Goal: Communication & Community: Answer question/provide support

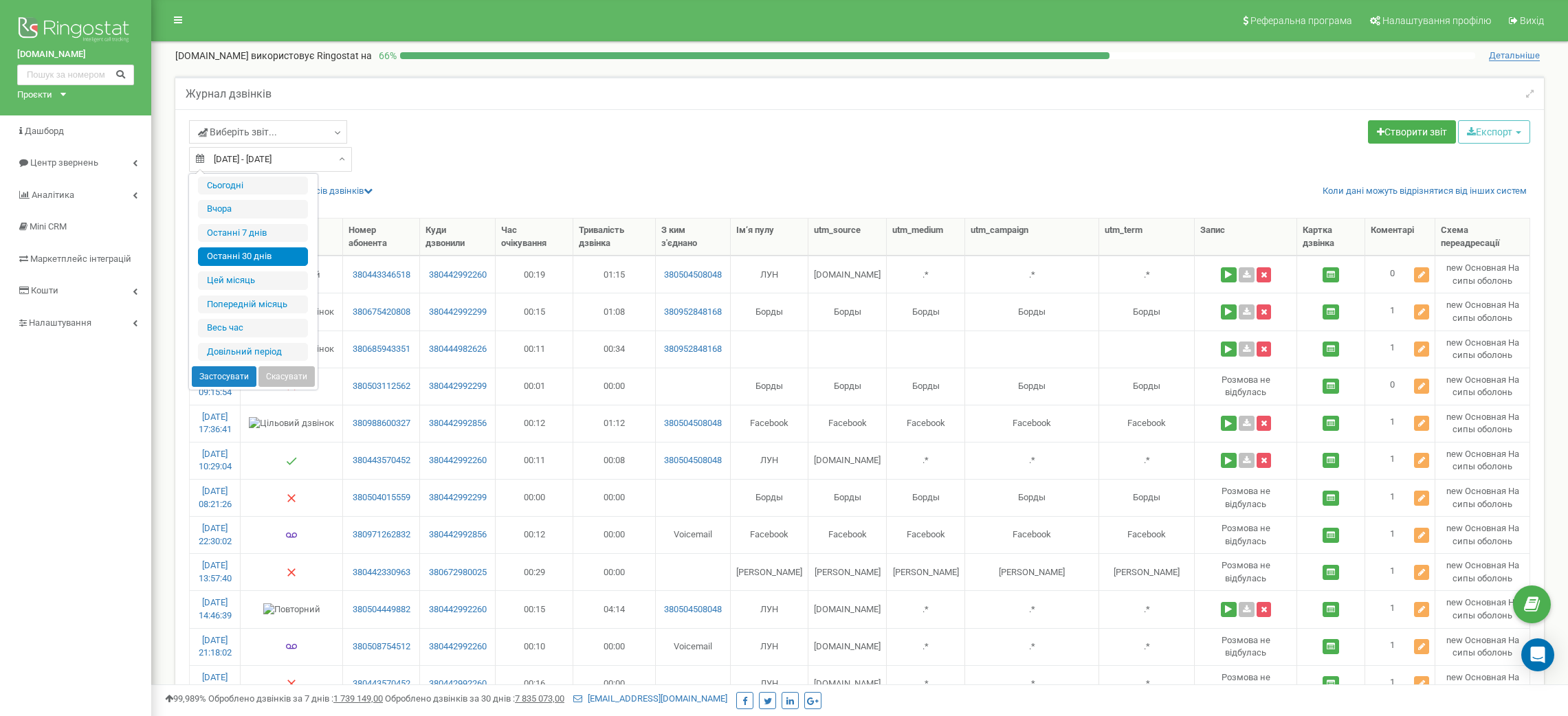
select select "50"
click at [279, 251] on li "Останні 30 днів" at bounding box center [252, 256] width 110 height 18
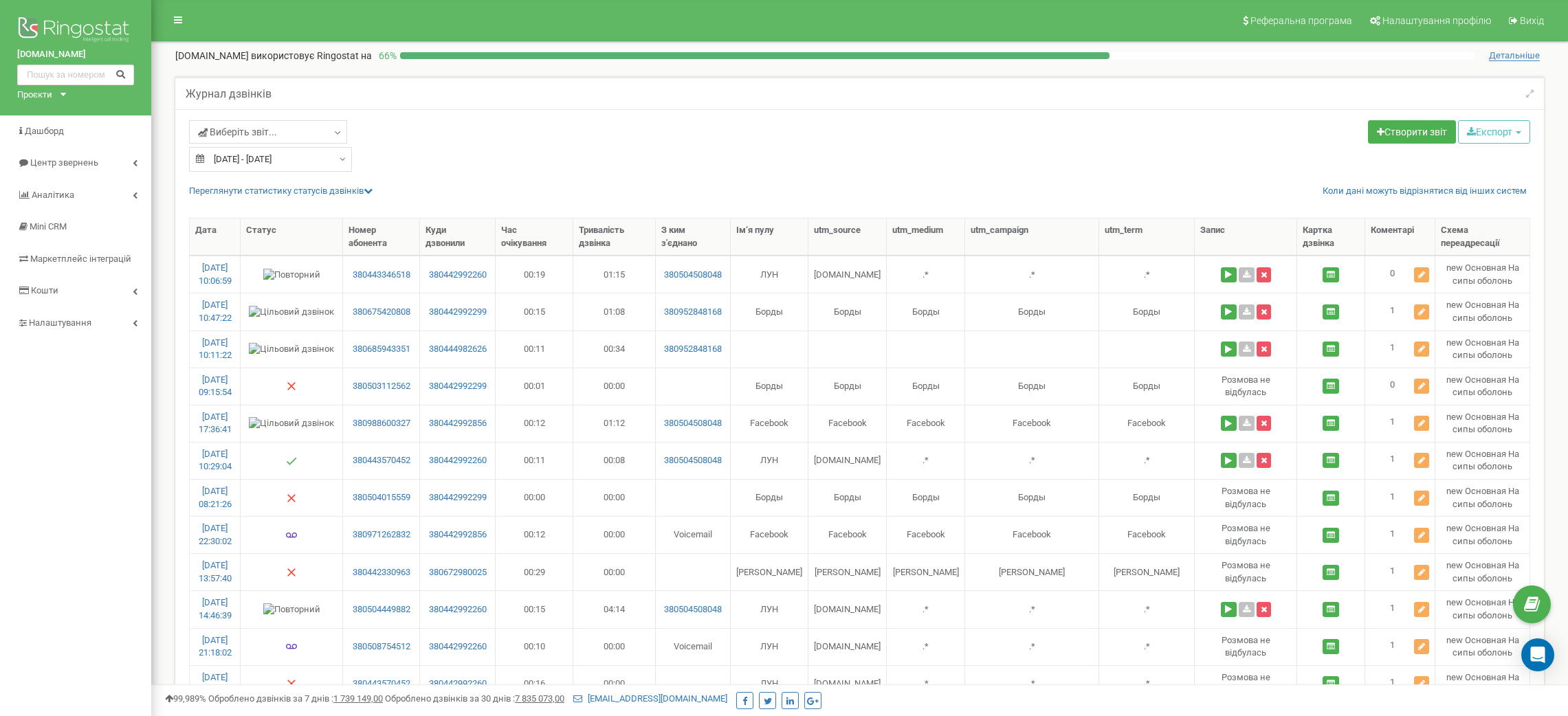
select select "50"
click at [319, 151] on input "21.08.2025 - 19.09.2025" at bounding box center [271, 159] width 163 height 25
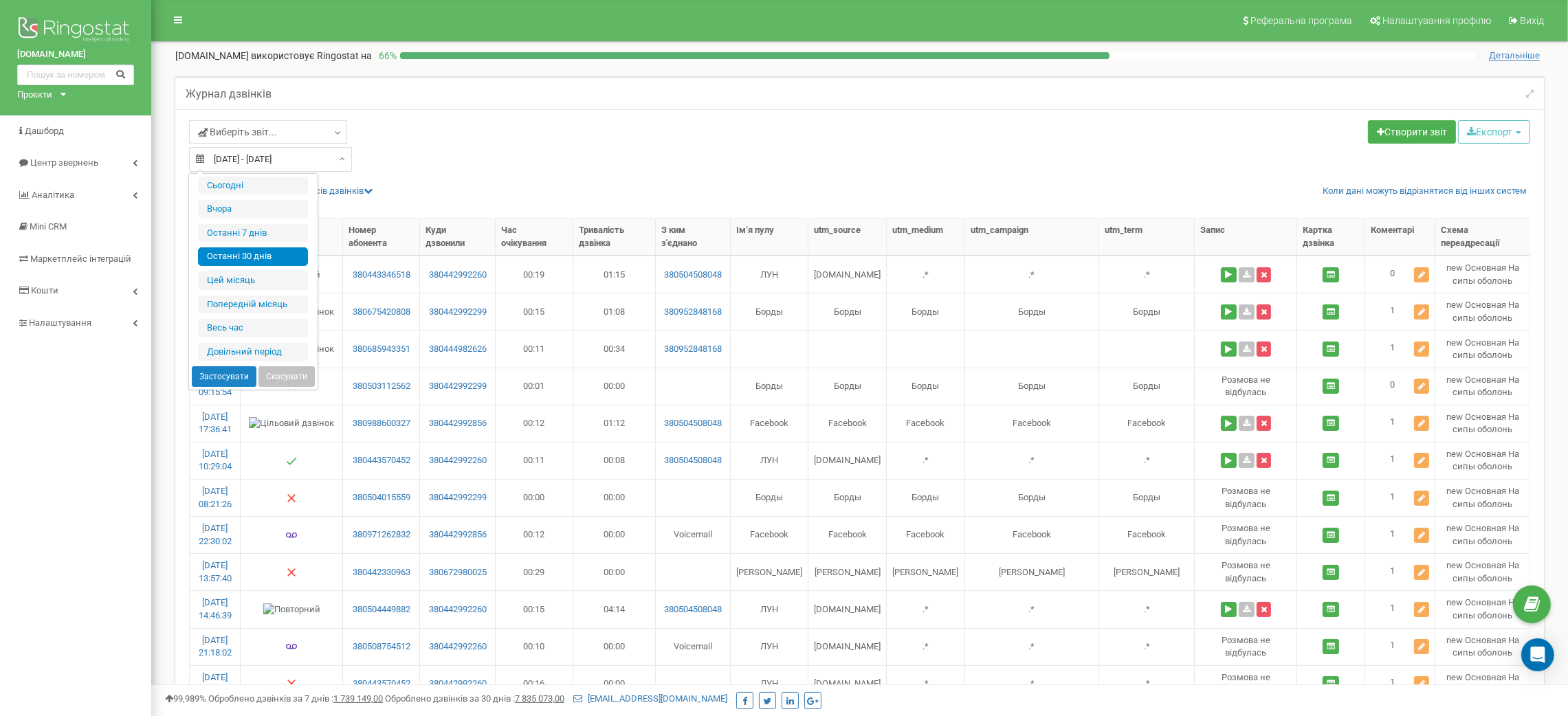
click at [273, 259] on li "Останні 30 днів" at bounding box center [252, 256] width 110 height 18
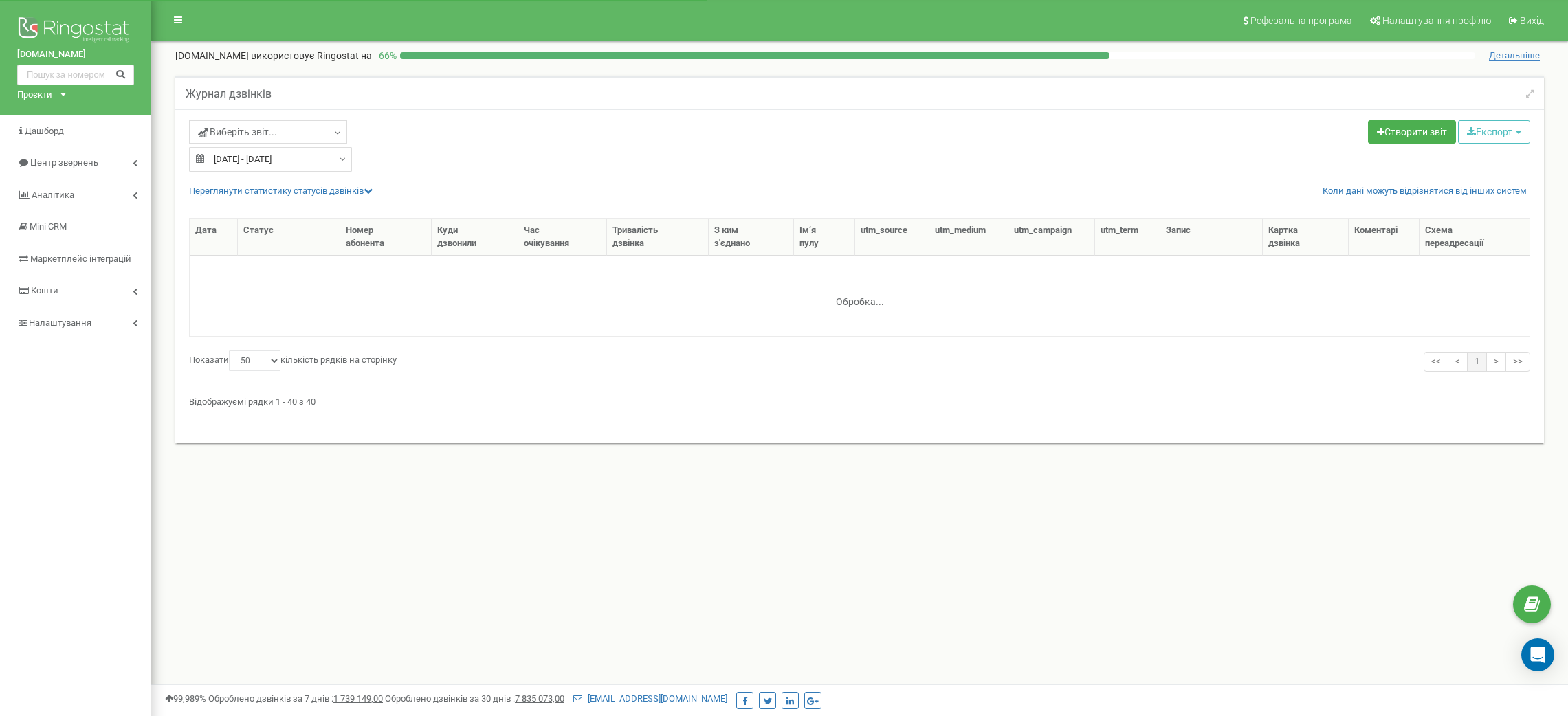
select select "50"
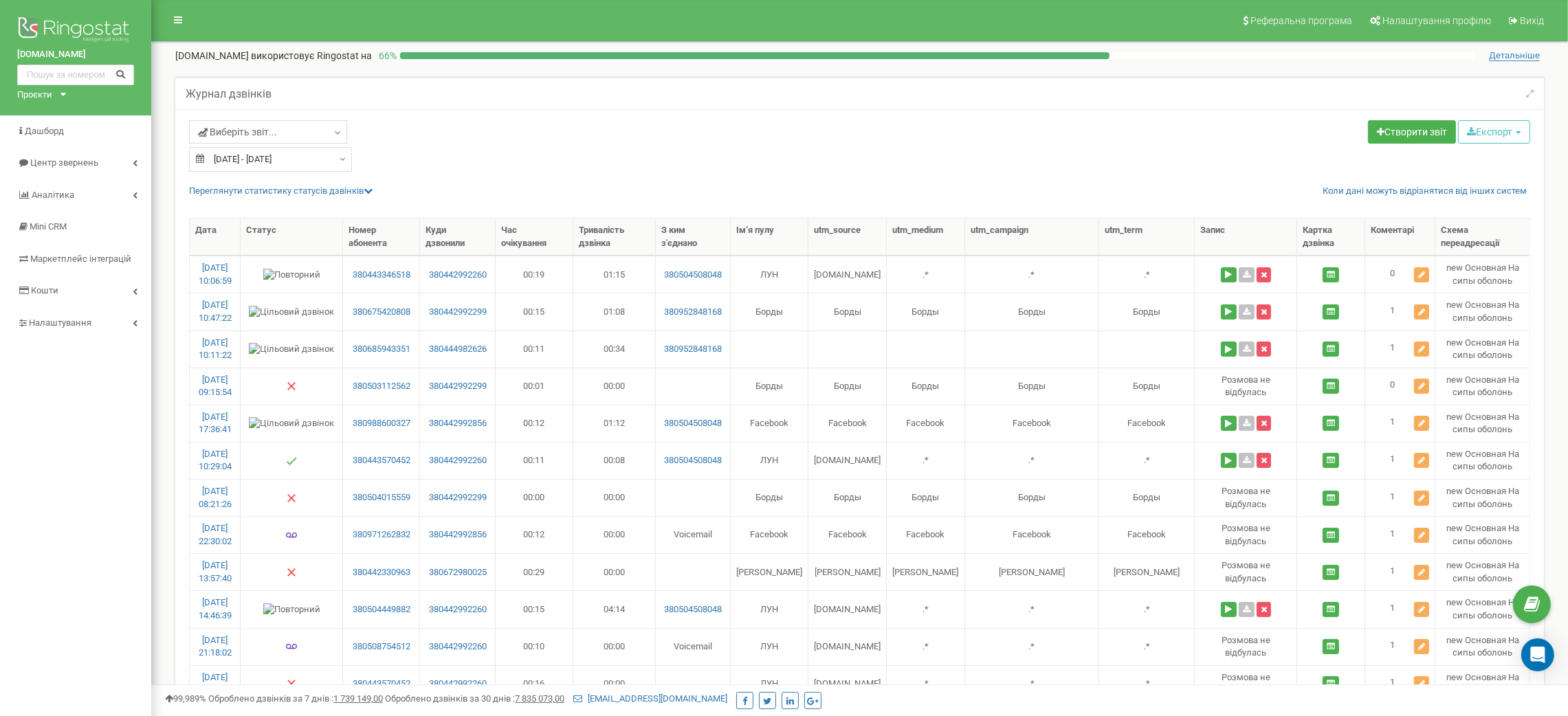
click at [286, 160] on input "21.08.2025 - 19.09.2025" at bounding box center [271, 159] width 163 height 25
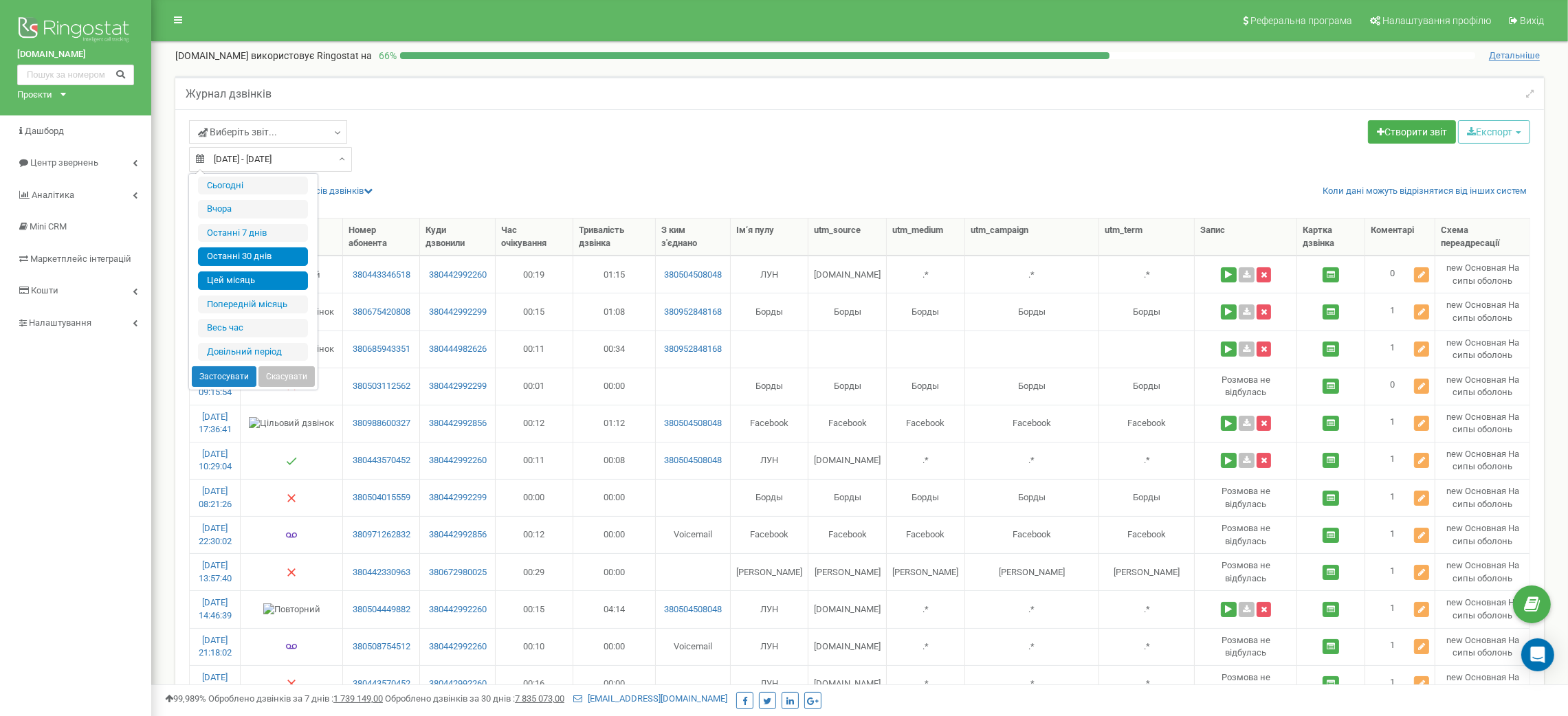
click at [271, 283] on li "Цей місяць" at bounding box center [252, 280] width 110 height 18
type input "[DATE] - [DATE]"
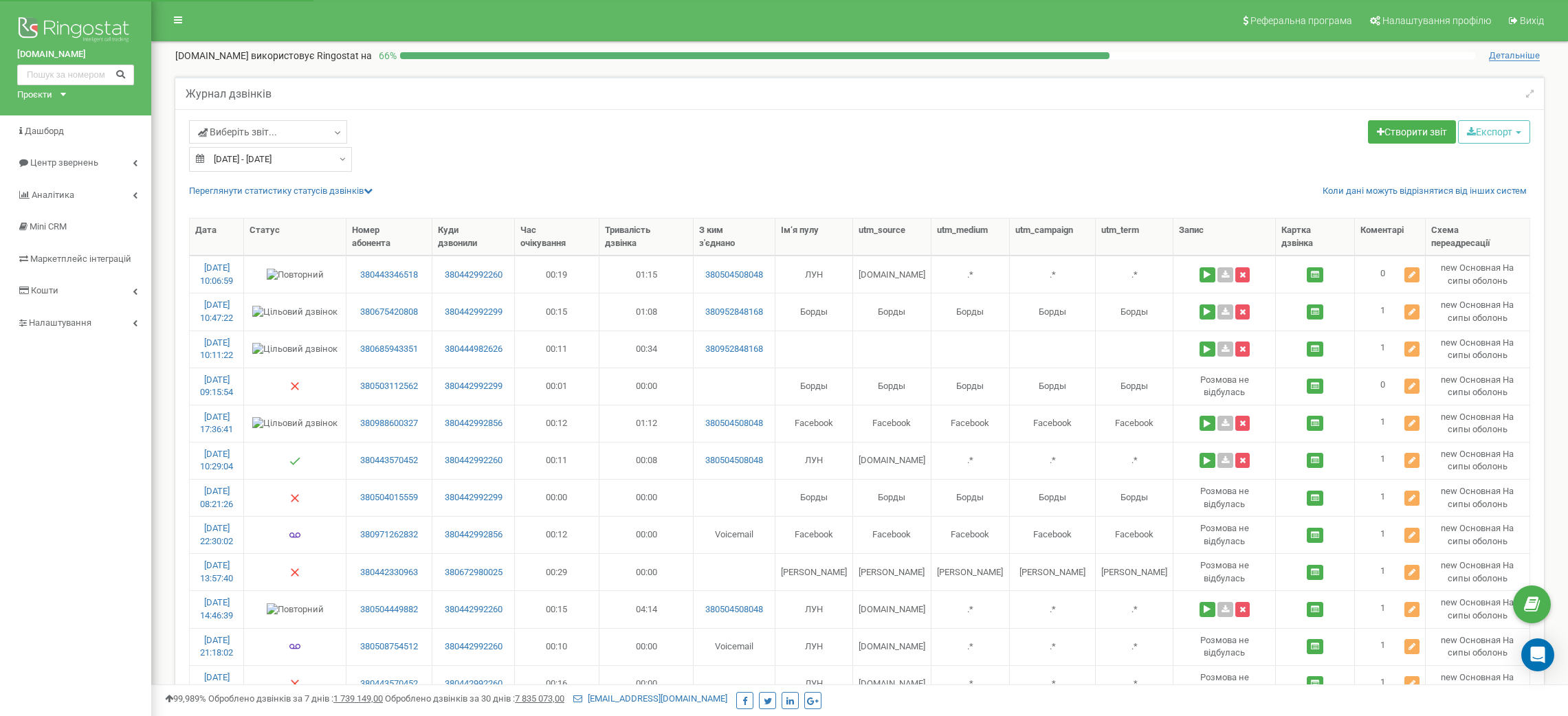
select select "50"
click at [1409, 278] on icon at bounding box center [1412, 274] width 7 height 9
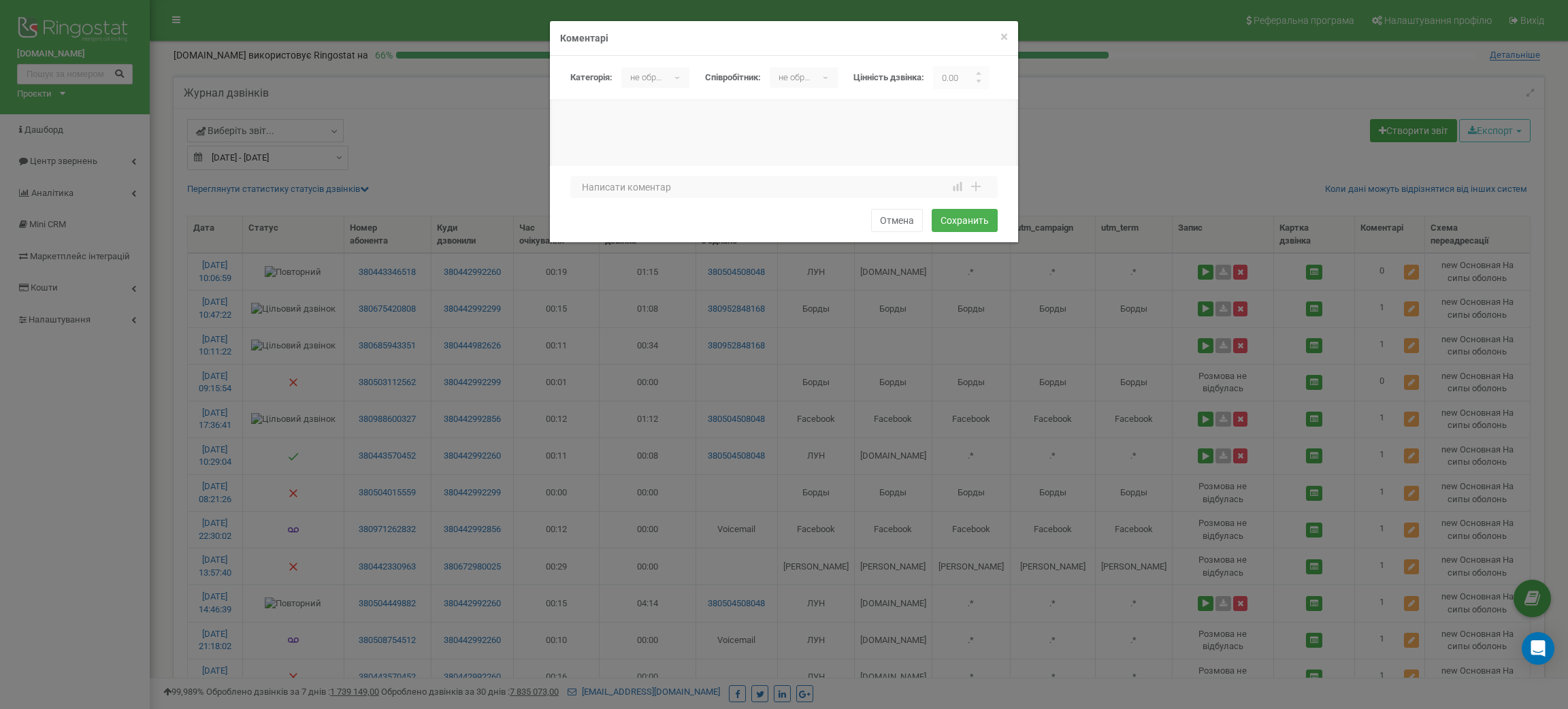
click at [639, 79] on p "не обрано" at bounding box center [645, 77] width 48 height 21
click at [677, 153] on li "Консультация по новому заказу/клиенту" at bounding box center [713, 152] width 184 height 23
click at [664, 205] on div "1 2 3 4 5 6 7 8 9 10 1 2 3 4 5 6 7 8 9 10 bad attention good" at bounding box center [784, 204] width 469 height 76
click at [652, 187] on textarea at bounding box center [784, 187] width 427 height 22
type textarea "P"
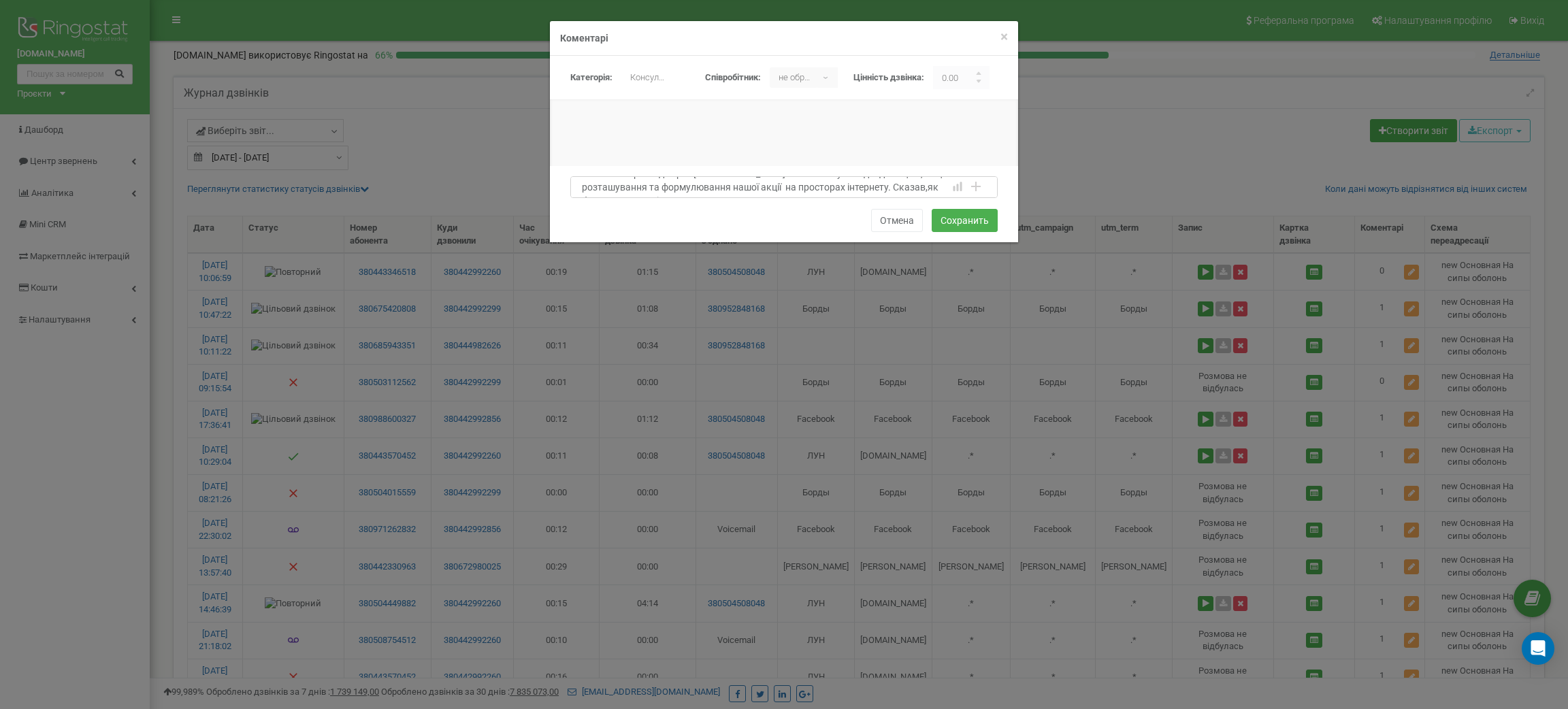
scroll to position [23, 0]
type textarea "Запис на перегляд через [GEOGRAPHIC_DATA]. Але клієнту не підходить ціна,місце …"
click at [667, 79] on p "Консультация по новому заказу/клиенту" at bounding box center [645, 77] width 48 height 21
click at [755, 149] on li "Консультация по новому заказу/клиенту" at bounding box center [713, 152] width 184 height 23
drag, startPoint x: 966, startPoint y: 76, endPoint x: 912, endPoint y: 73, distance: 54.1
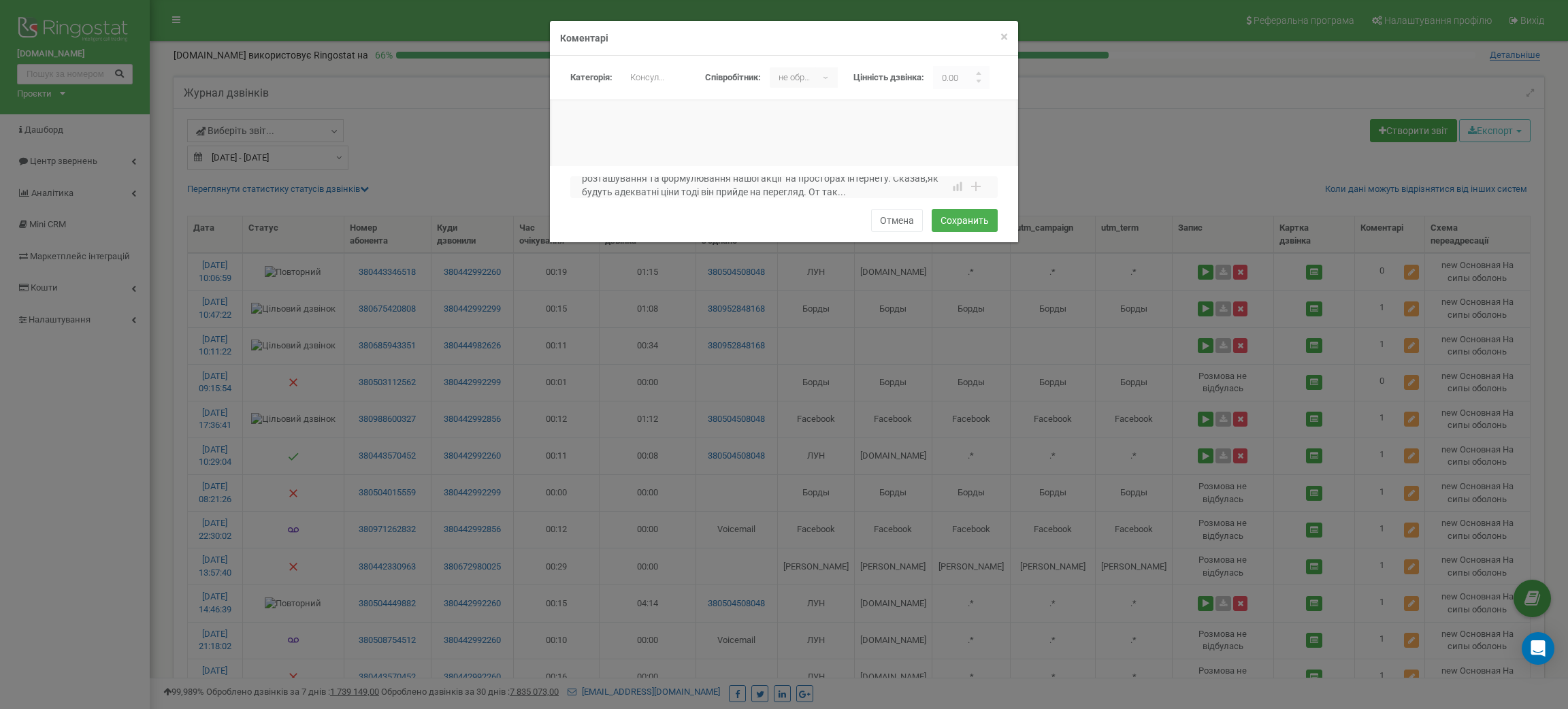
click at [912, 73] on div "Категорія: не обрано Спам Консультация по новому заказу/клиенту Консультация по…" at bounding box center [789, 77] width 437 height 24
type input "1"
click at [820, 183] on textarea "Запис на перегляд через [GEOGRAPHIC_DATA]. Але клієнту не підходить ціна,місце …" at bounding box center [784, 187] width 427 height 22
click at [795, 190] on textarea "Запис на перегляд через [GEOGRAPHIC_DATA]. Але клієнту не підходить ціна,місце …" at bounding box center [784, 187] width 427 height 22
drag, startPoint x: 745, startPoint y: 185, endPoint x: 591, endPoint y: 168, distance: 154.9
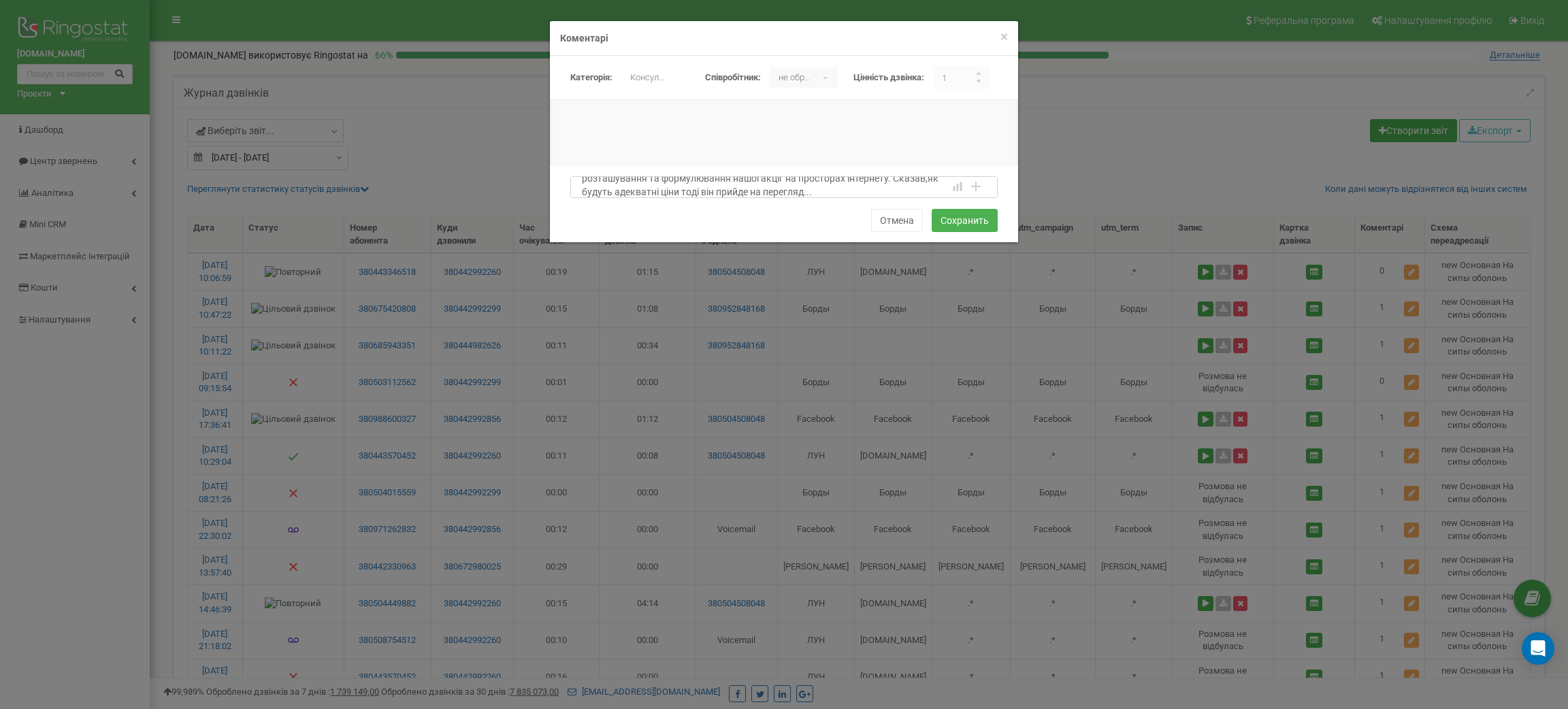
click at [591, 168] on div "Запис на перегляд через [GEOGRAPHIC_DATA]. Але клієнту не підходить ціна,місце …" at bounding box center [784, 204] width 469 height 76
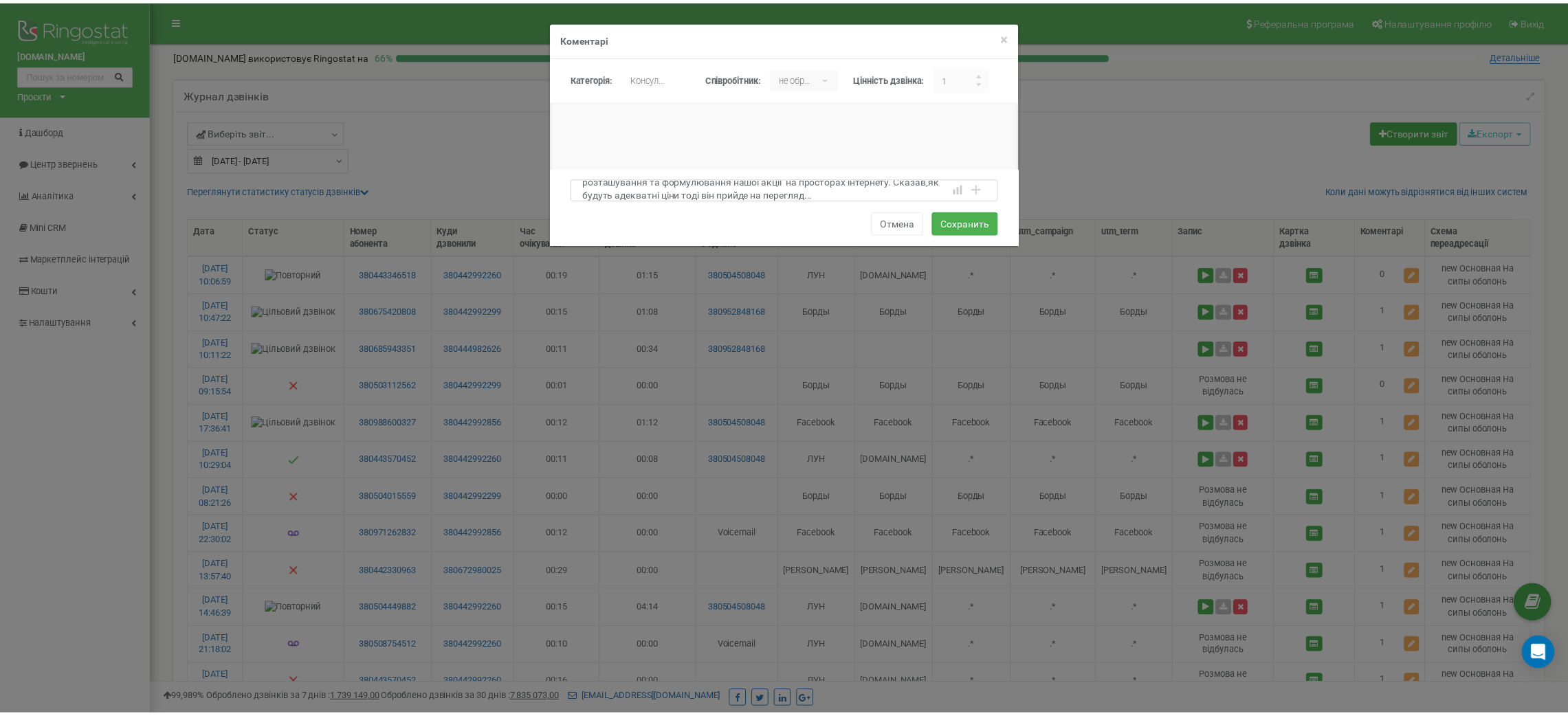
scroll to position [0, 0]
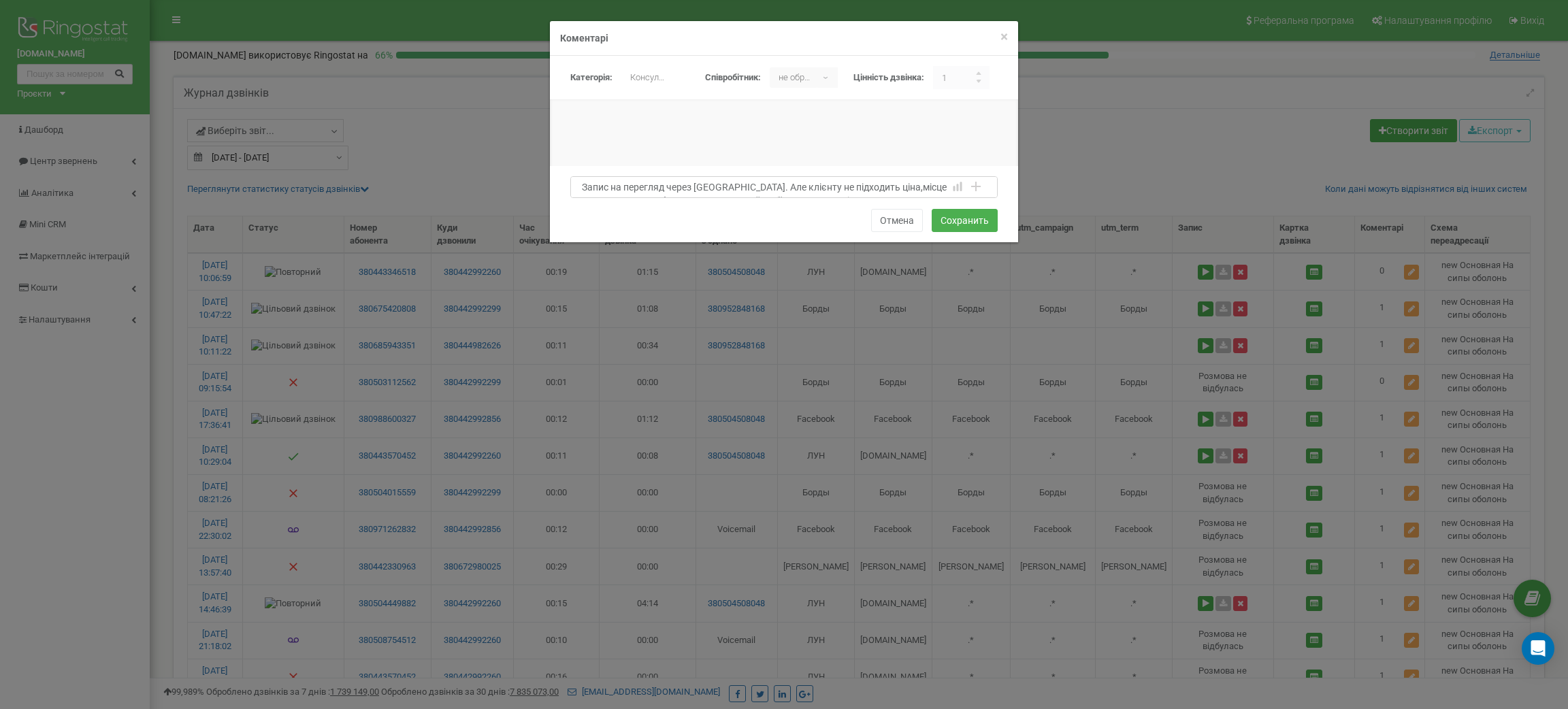
drag, startPoint x: 737, startPoint y: 191, endPoint x: 586, endPoint y: 184, distance: 151.2
click at [586, 184] on textarea "Запис на перегляд через [GEOGRAPHIC_DATA]. Але клієнту не підходить ціна,місце …" at bounding box center [784, 187] width 427 height 22
type textarea "Запис на перегляд через [GEOGRAPHIC_DATA]. Але клієнту не підходить ціна,місце …"
click at [950, 223] on button "Сохранить" at bounding box center [965, 221] width 66 height 24
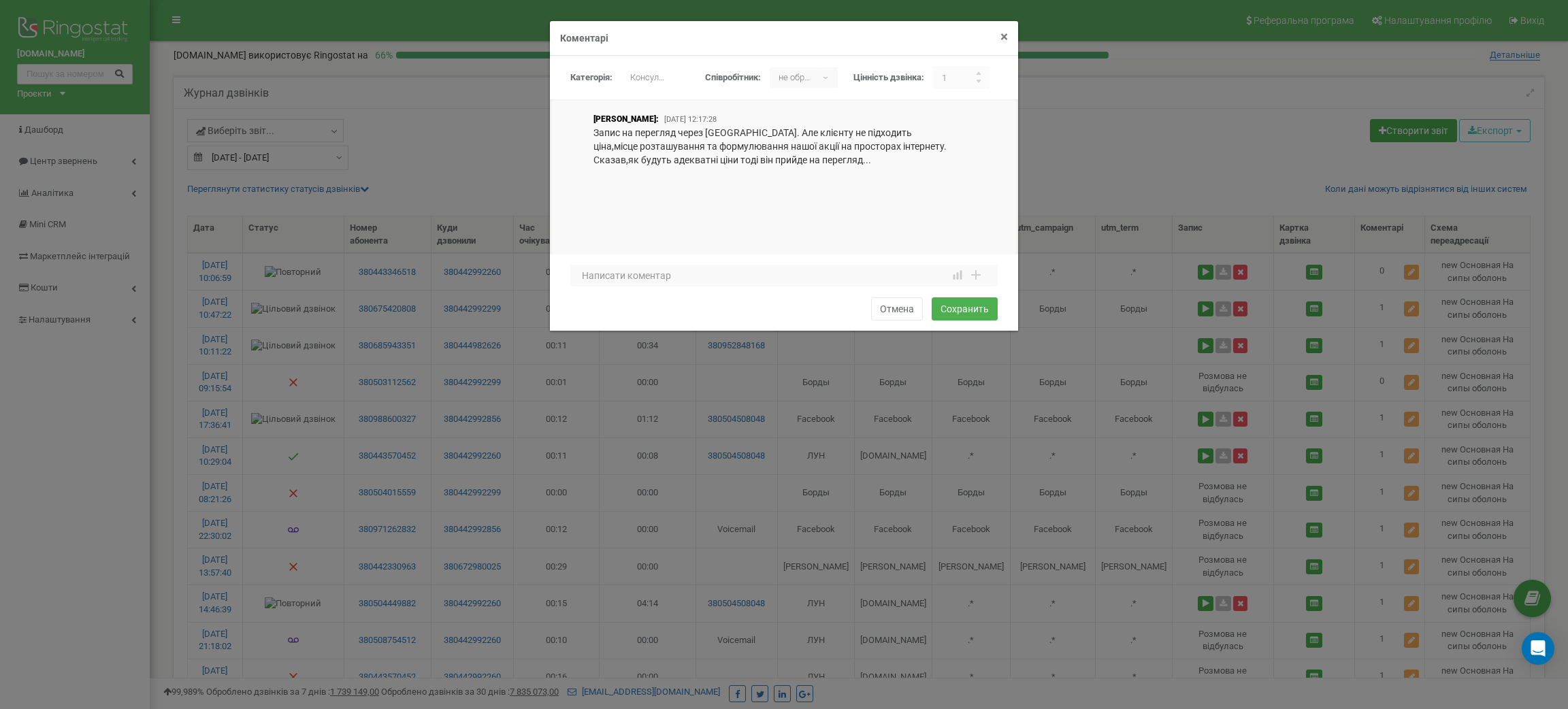
click at [1005, 41] on span "×" at bounding box center [1004, 36] width 8 height 16
